Goal: Information Seeking & Learning: Compare options

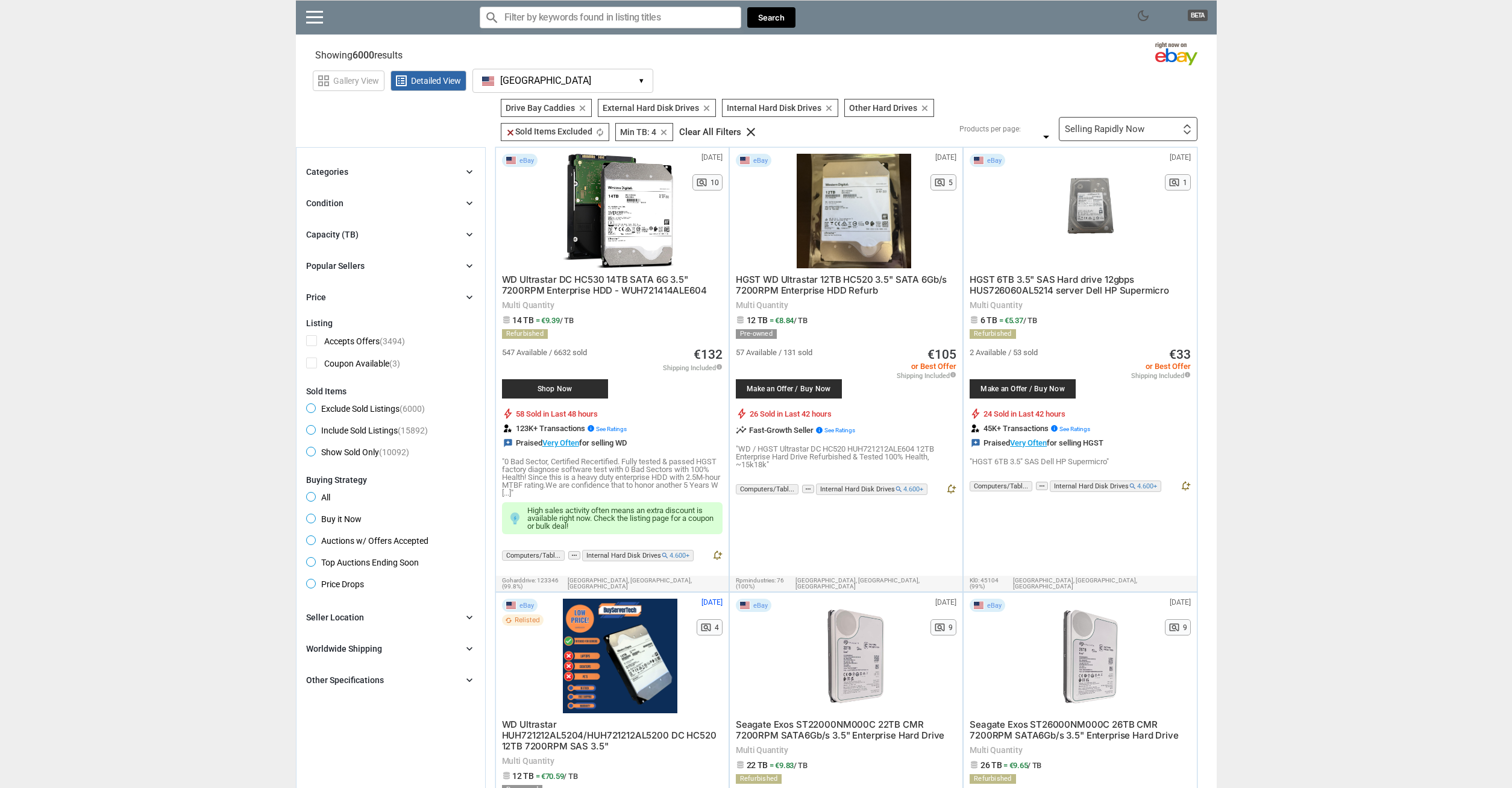
click at [507, 81] on span "[GEOGRAPHIC_DATA]" at bounding box center [546, 81] width 91 height 11
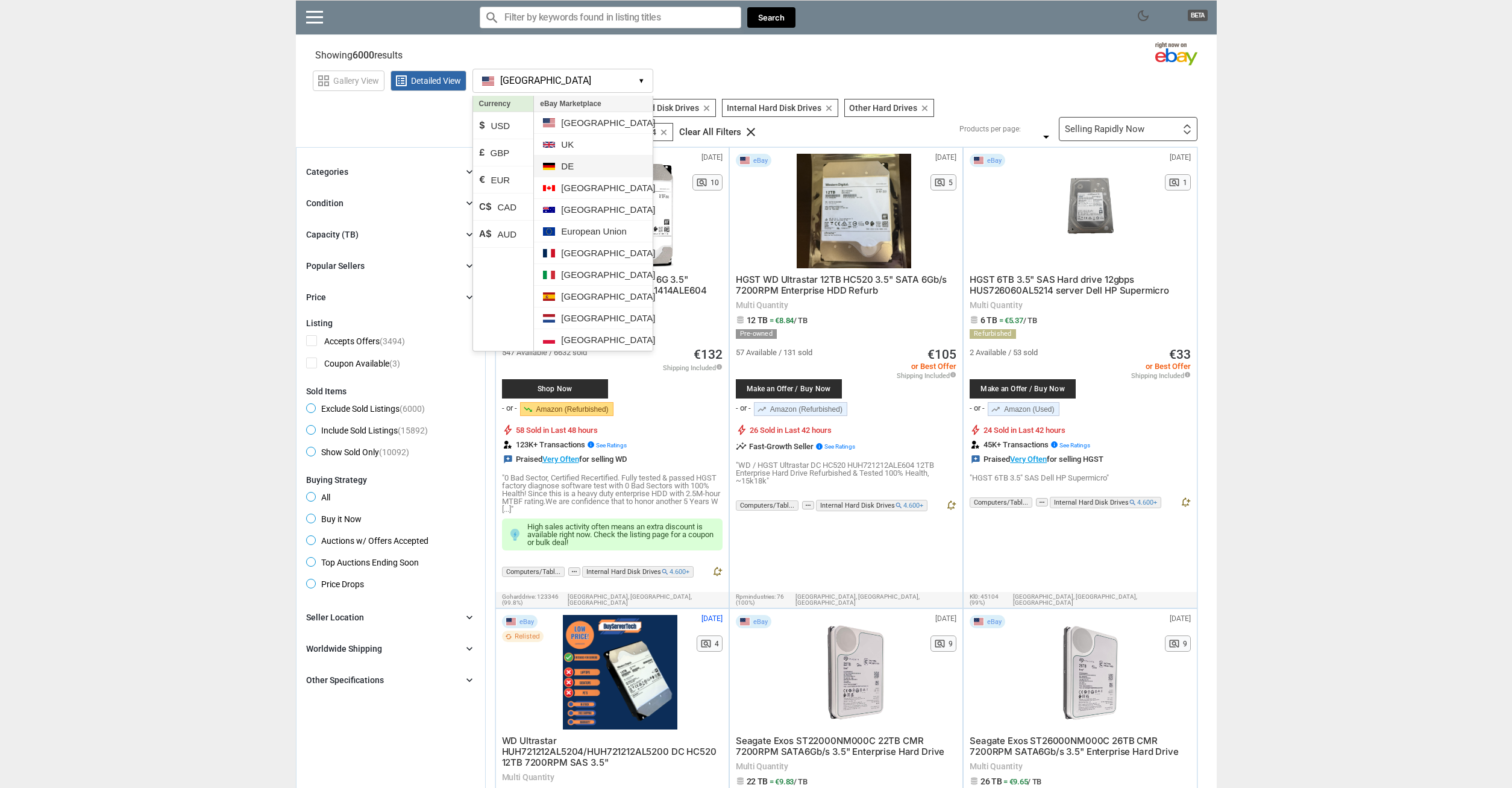
click at [571, 167] on li "DE" at bounding box center [593, 166] width 118 height 22
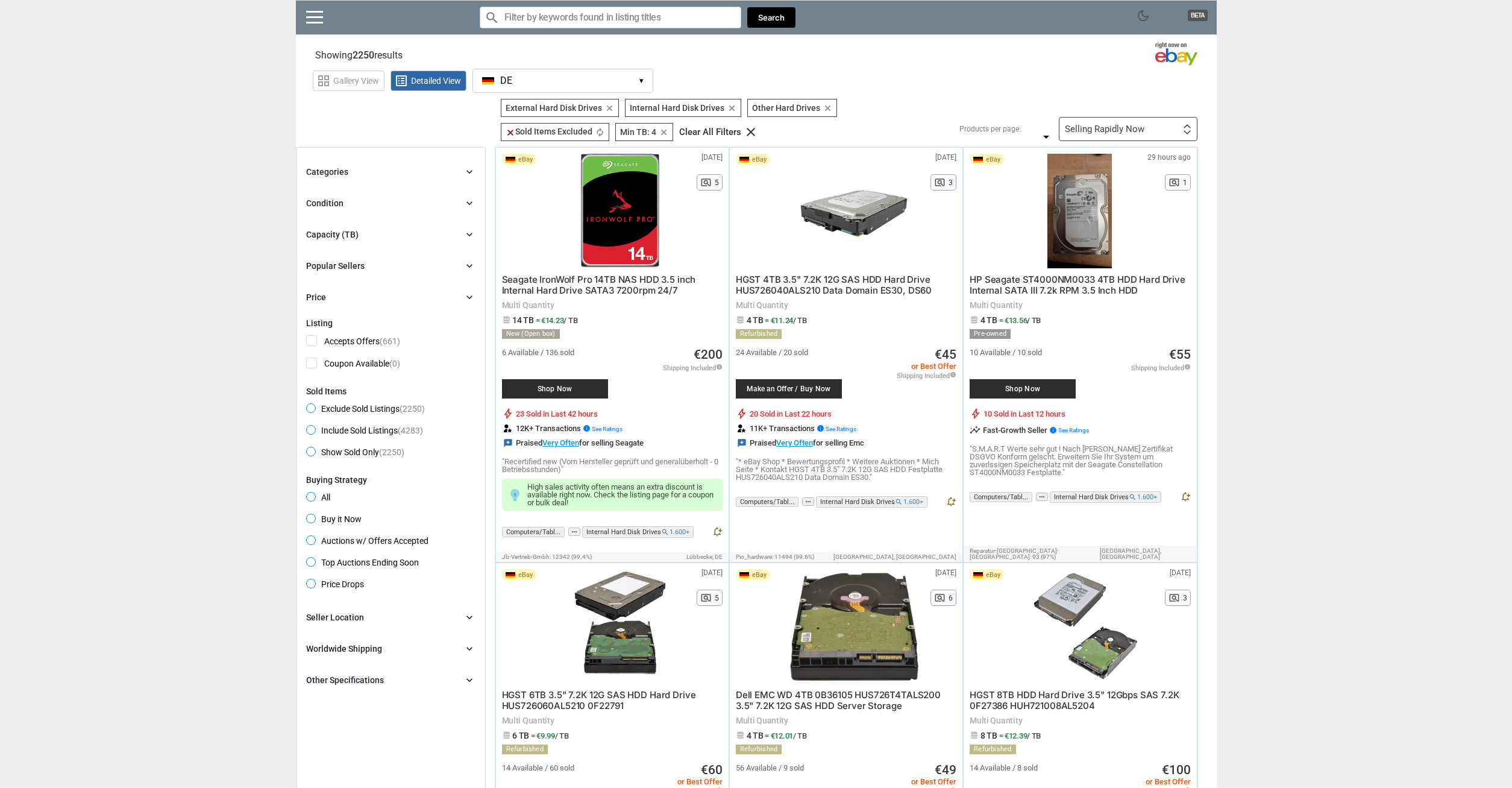
click at [596, 322] on li "[GEOGRAPHIC_DATA]" at bounding box center [593, 312] width 118 height 22
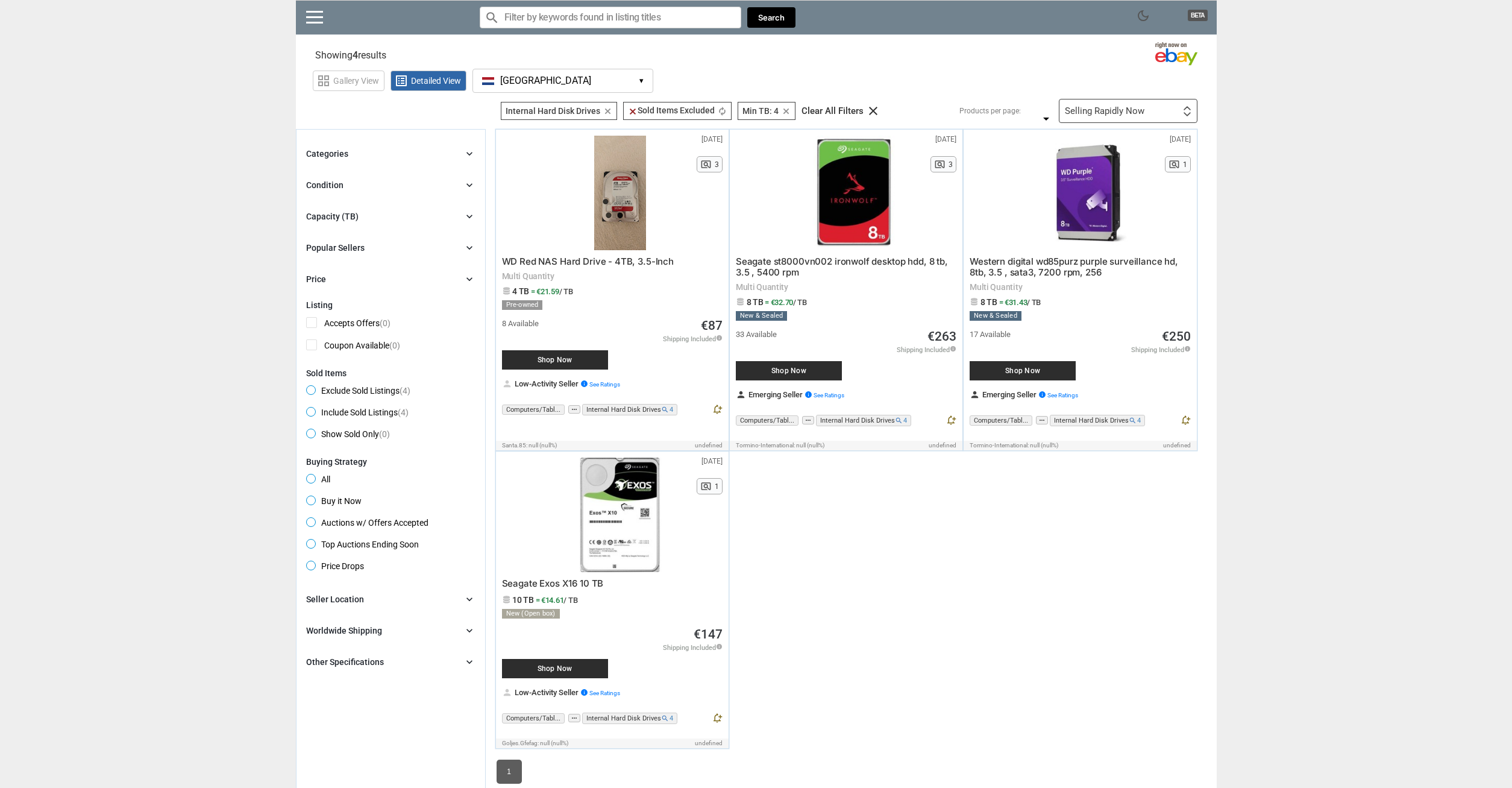
click at [539, 84] on span "[GEOGRAPHIC_DATA]" at bounding box center [546, 81] width 91 height 11
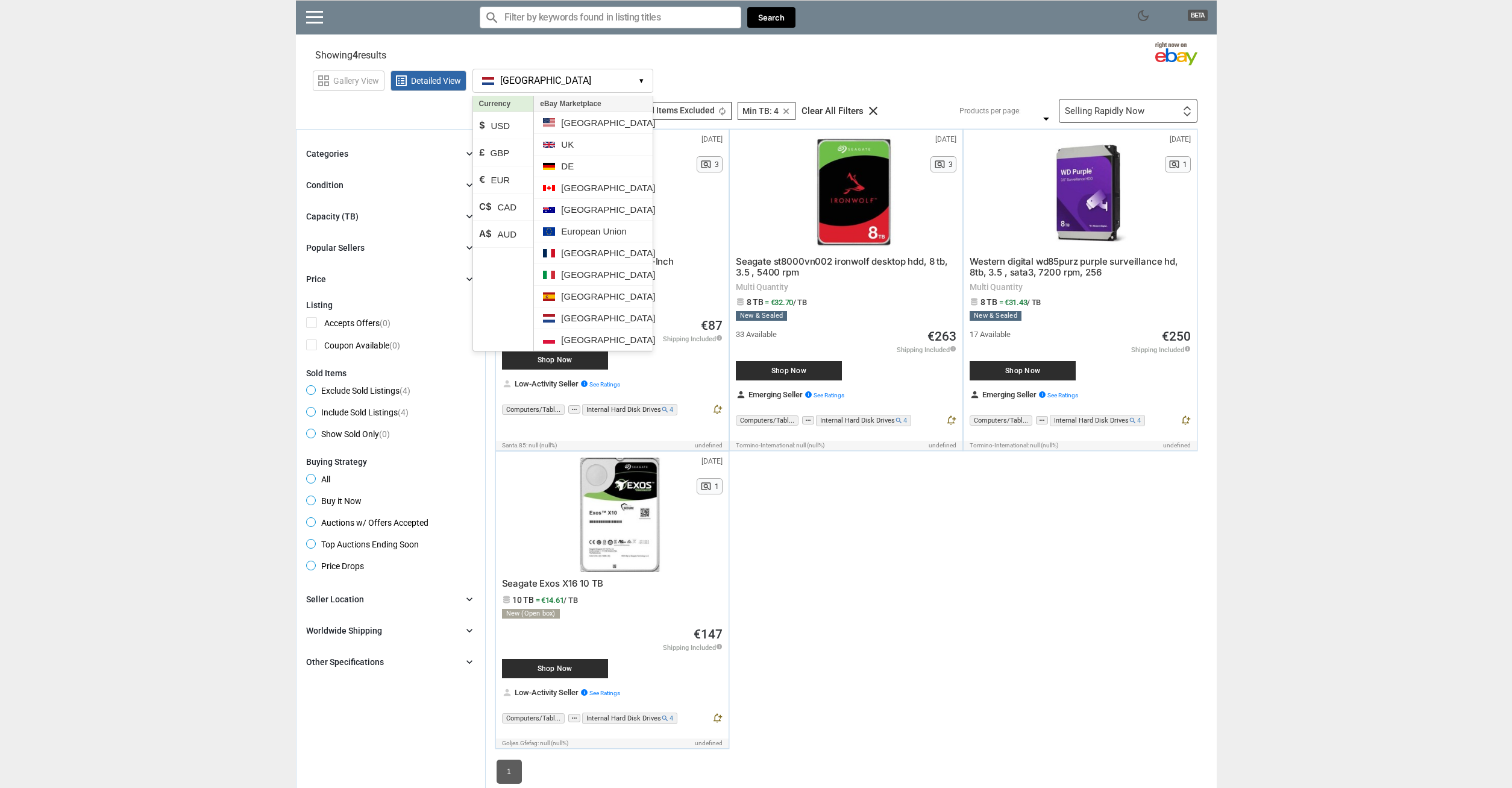
click at [150, 189] on div "dark_mode BETA search Filter by keyword search clear Search search clear close …" at bounding box center [756, 512] width 1512 height 1025
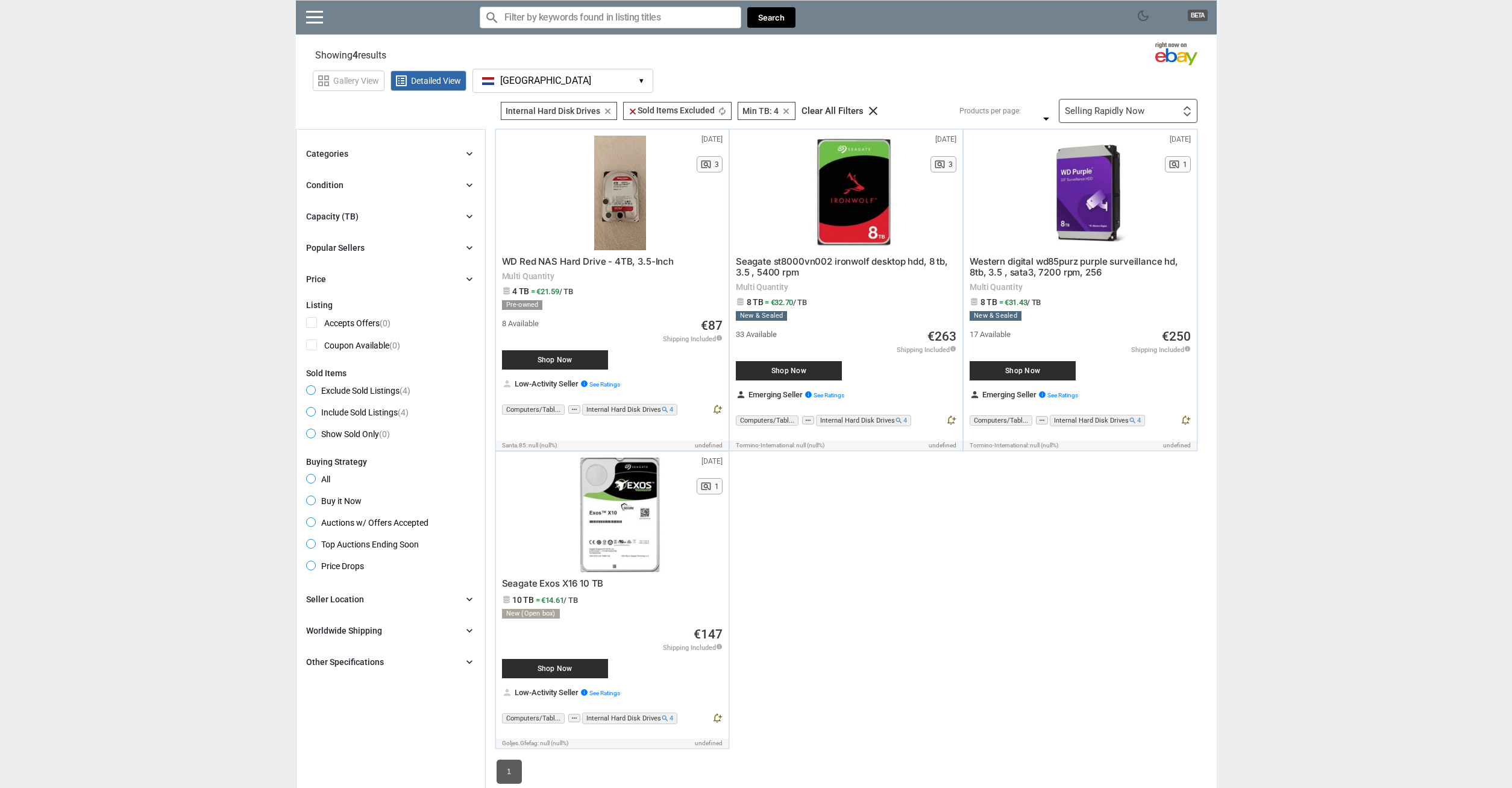
click at [526, 83] on span "[GEOGRAPHIC_DATA]" at bounding box center [546, 81] width 91 height 11
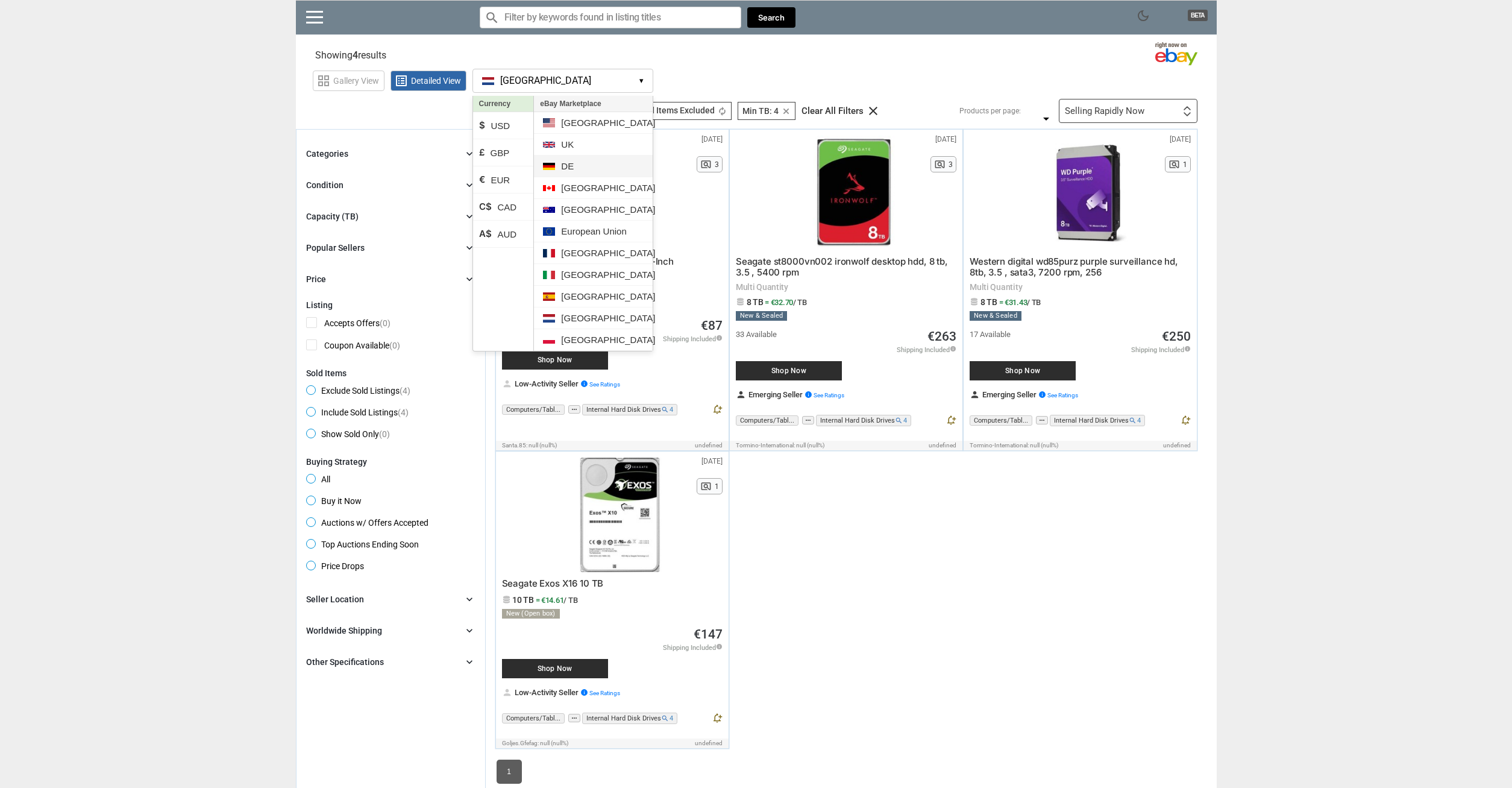
click at [586, 170] on li "DE" at bounding box center [593, 166] width 118 height 22
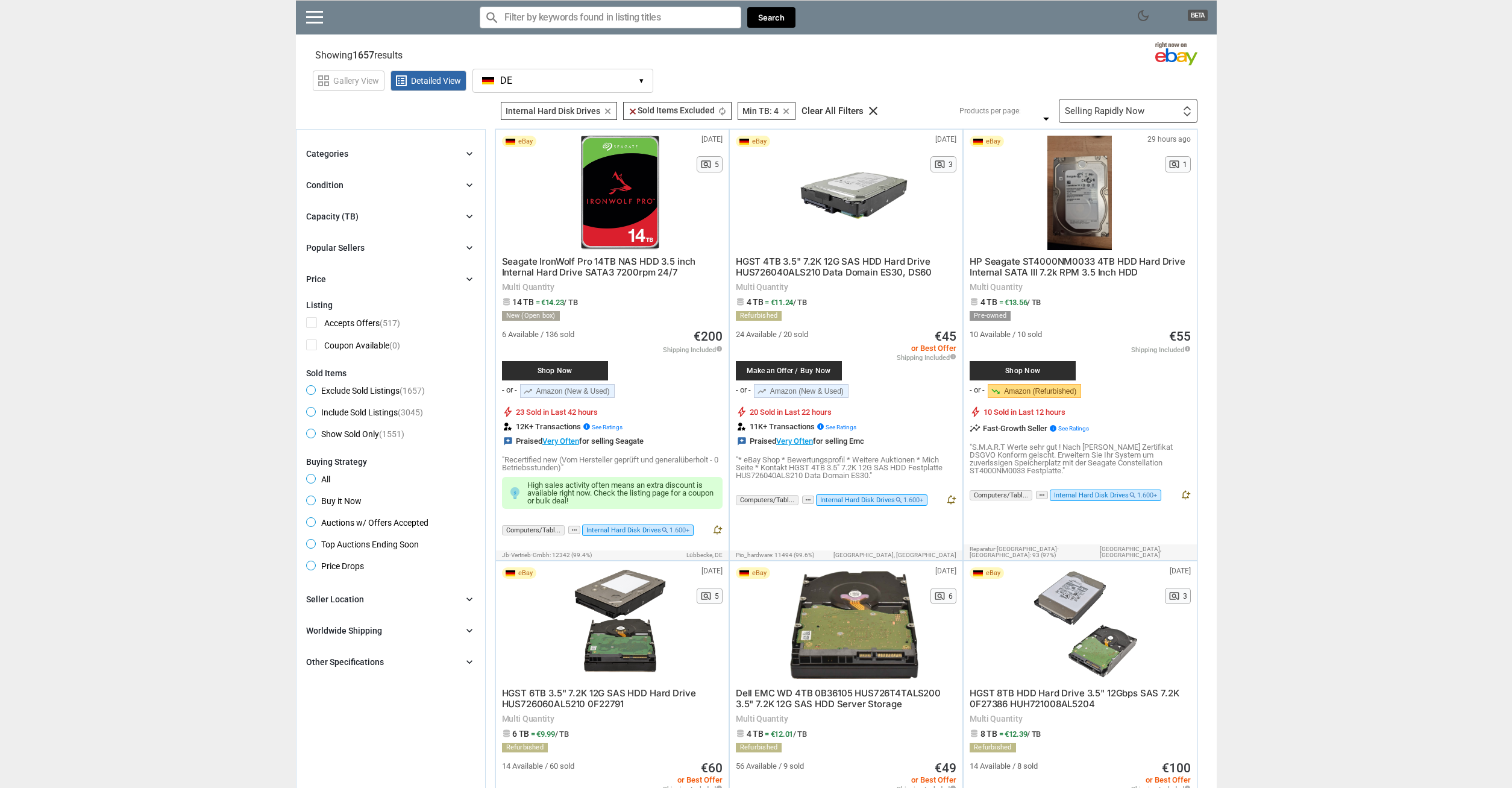
click at [1142, 114] on div "Selling Rapidly Now" at bounding box center [1105, 112] width 80 height 9
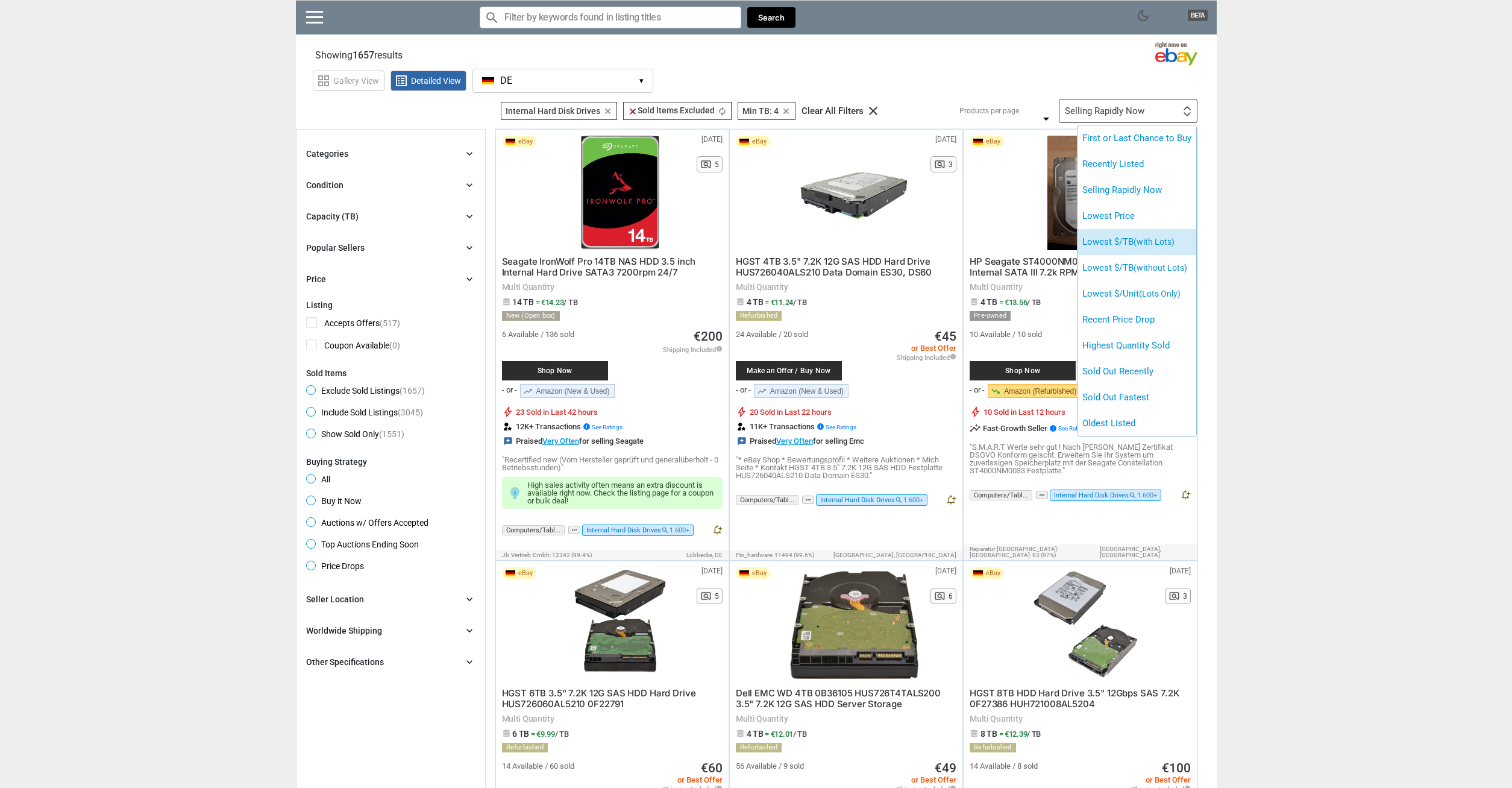
click at [1170, 240] on span "(with Lots)" at bounding box center [1154, 241] width 41 height 10
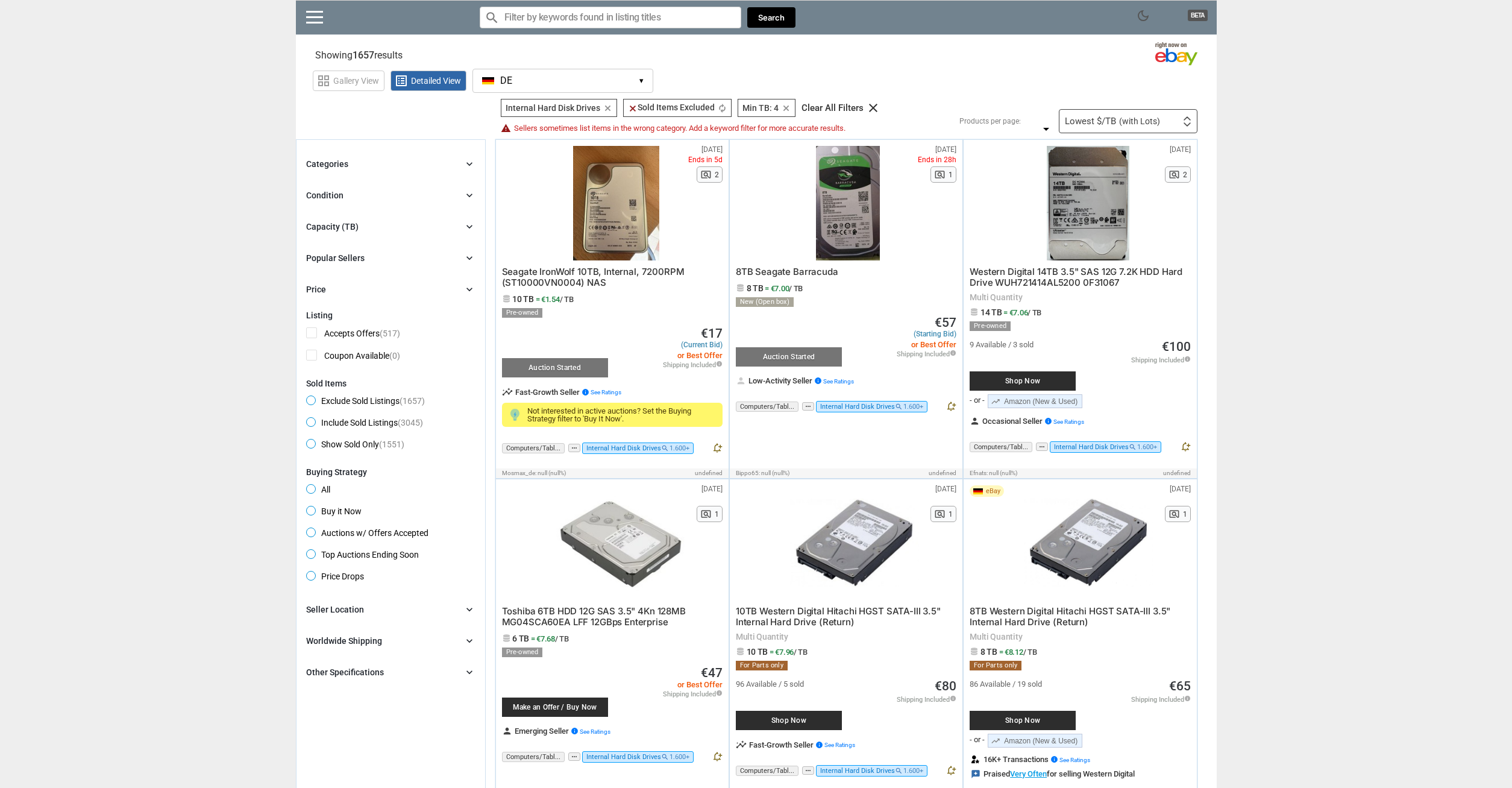
click at [324, 513] on span "Buy it Now" at bounding box center [333, 513] width 55 height 14
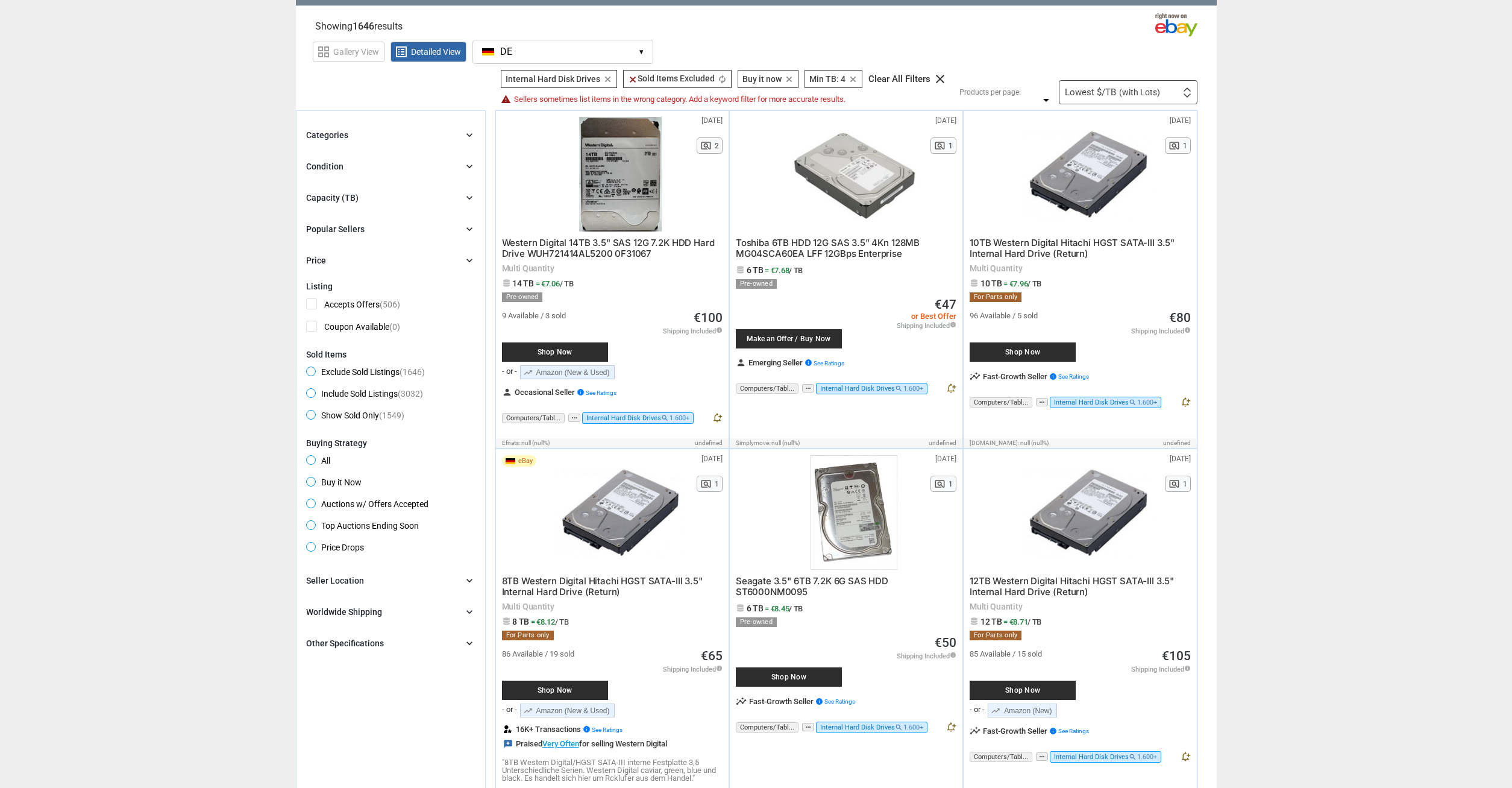
scroll to position [123, 0]
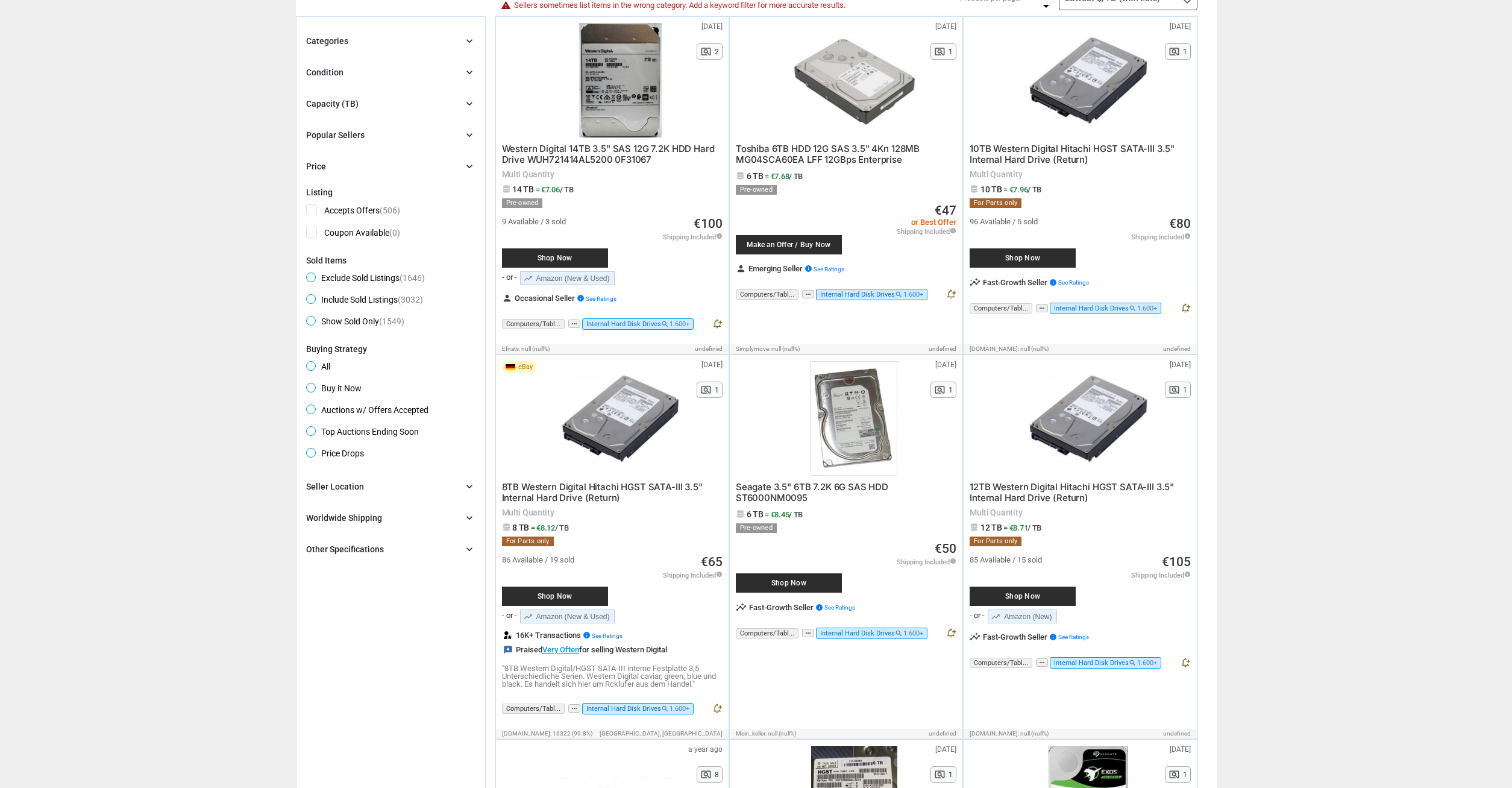
click at [322, 541] on div "Brand chevron_right search Select All | Clear All Filters Model chevron_right s…" at bounding box center [391, 518] width 170 height 77
click at [322, 545] on div "Other Specifications" at bounding box center [344, 549] width 78 height 12
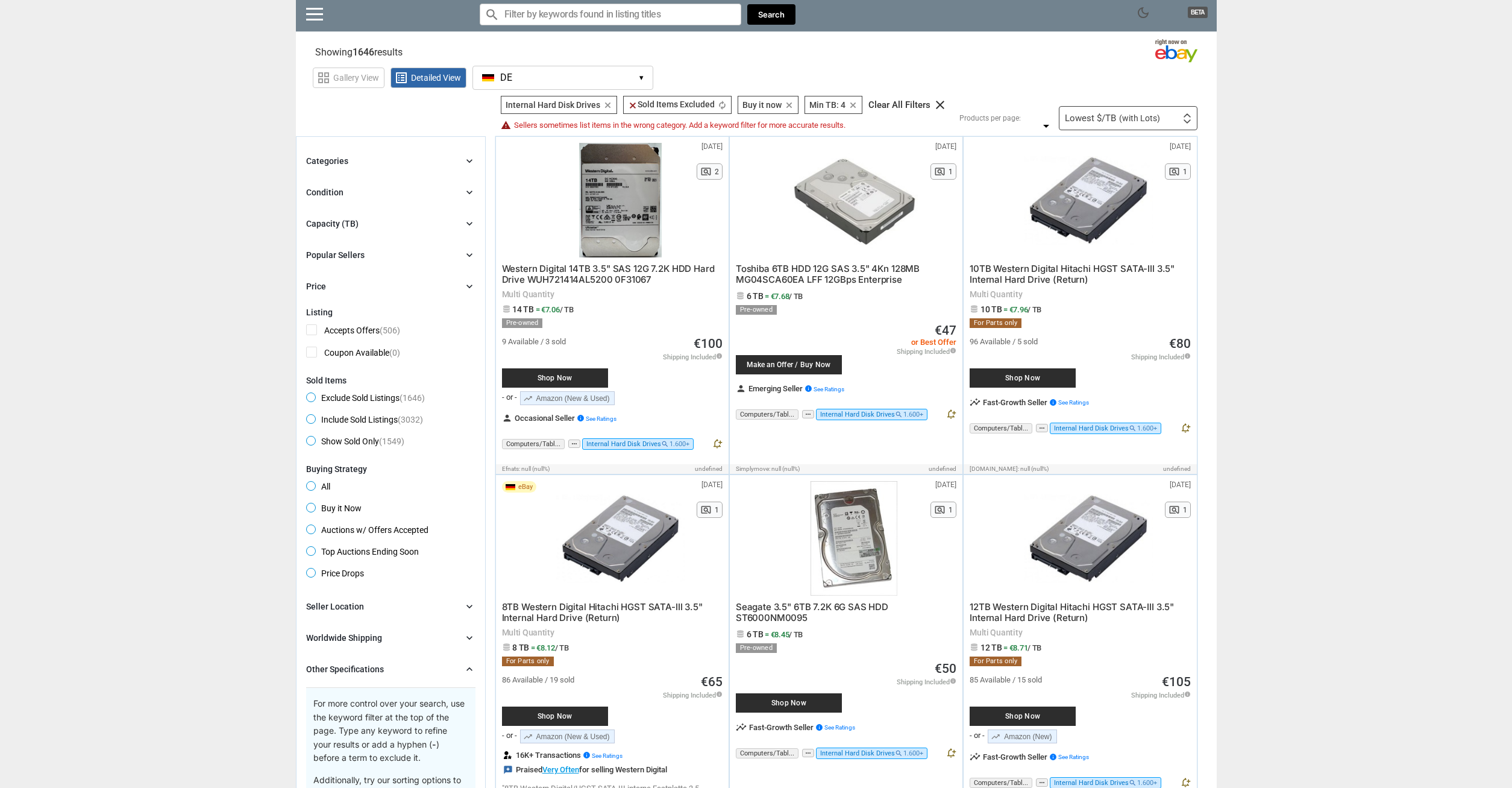
scroll to position [0, 0]
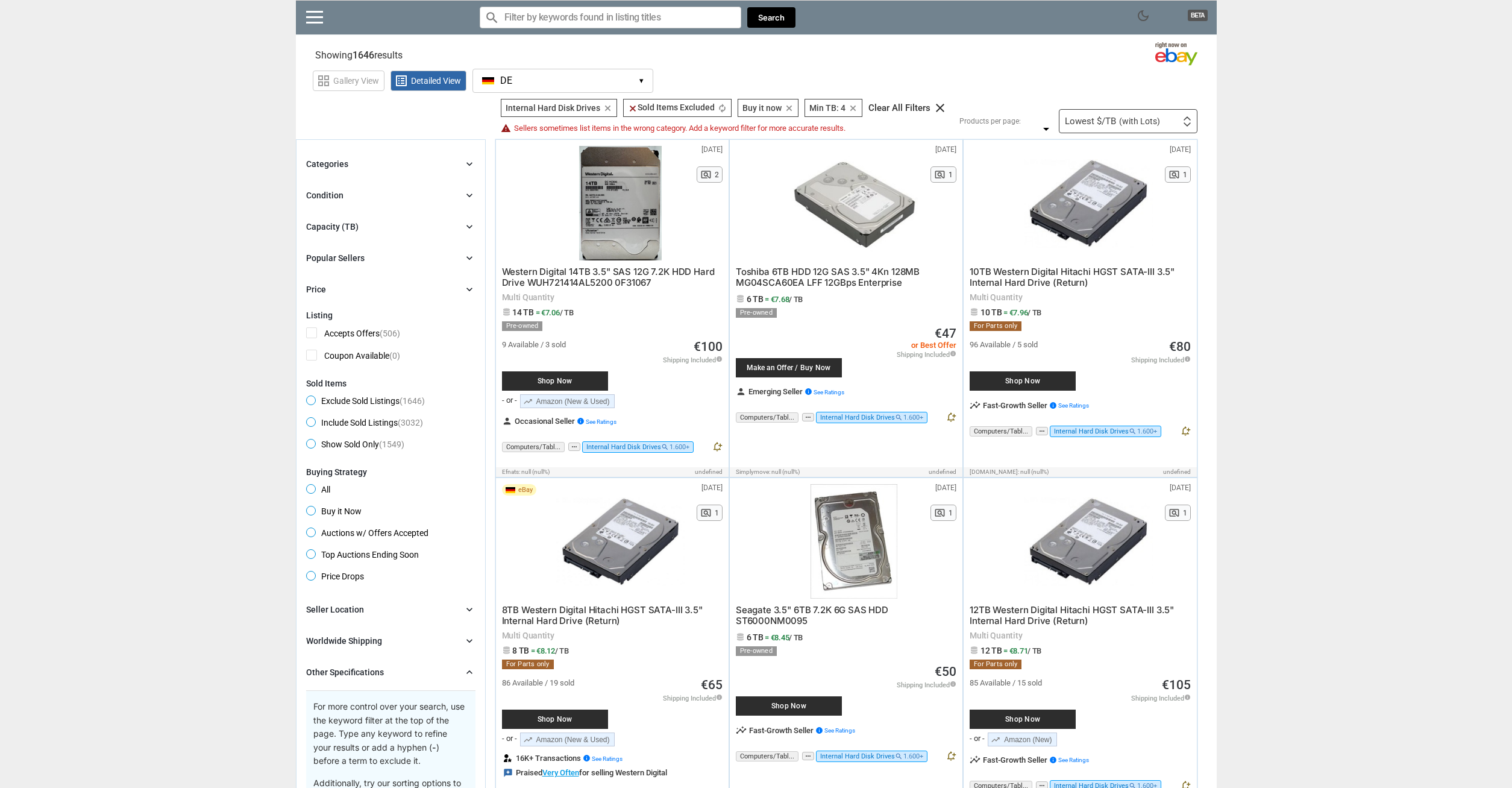
click at [370, 230] on div "Capacity (TB) chevron_right" at bounding box center [391, 226] width 170 height 14
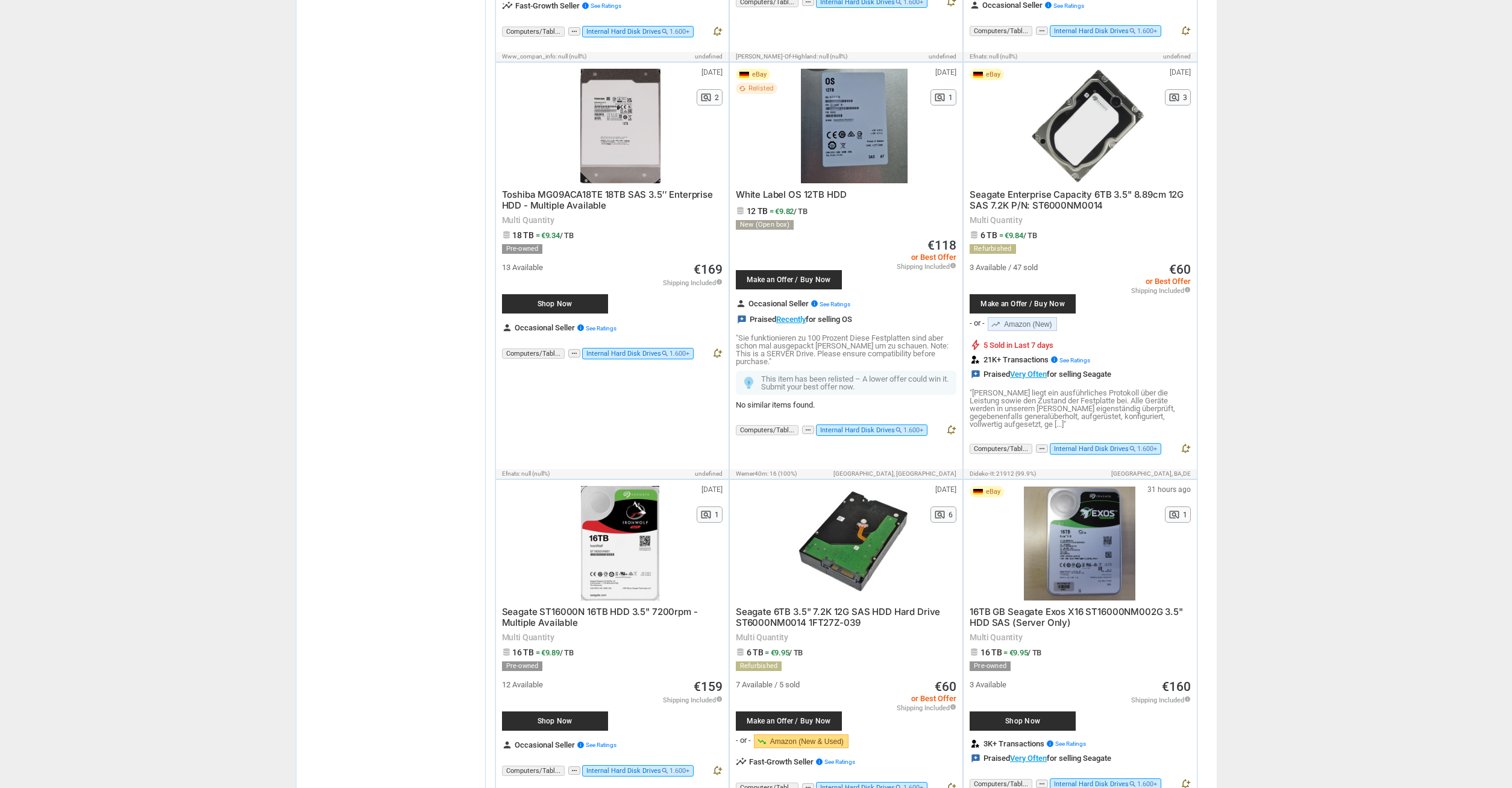
scroll to position [1168, 0]
